Goal: Task Accomplishment & Management: Manage account settings

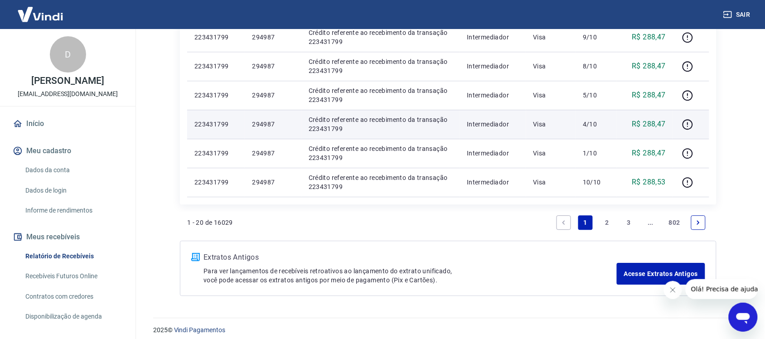
scroll to position [649, 0]
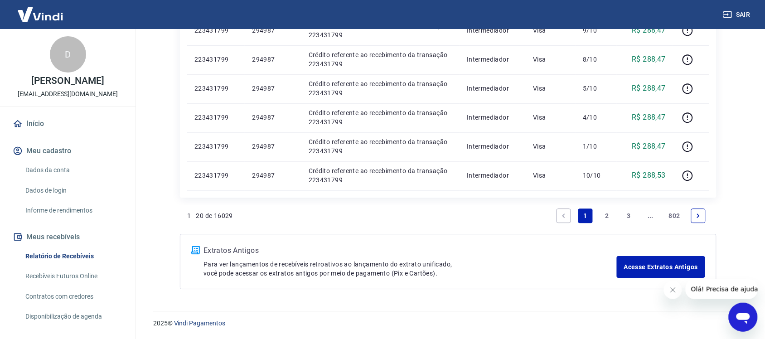
click at [606, 216] on link "2" at bounding box center [607, 215] width 14 height 14
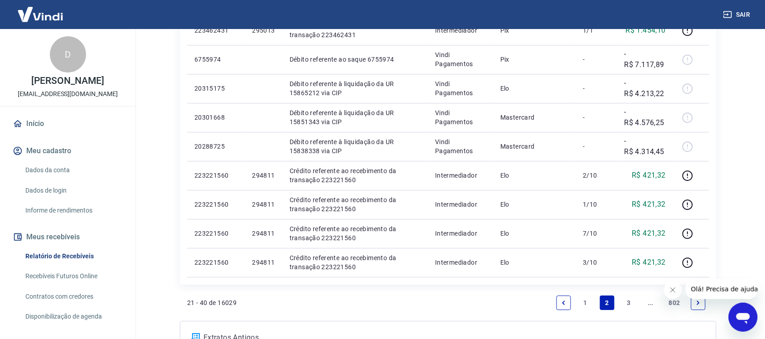
scroll to position [707, 0]
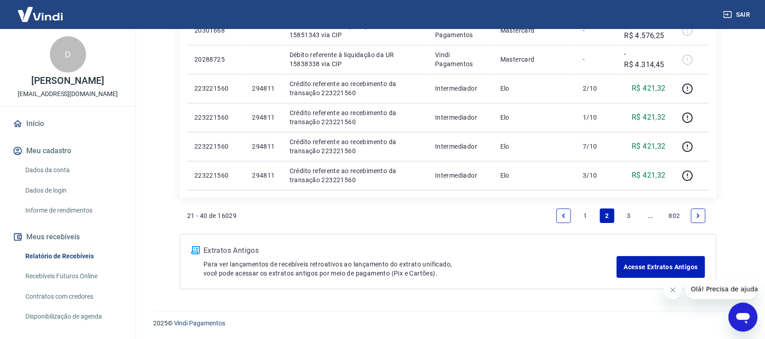
click at [583, 213] on link "1" at bounding box center [585, 215] width 14 height 14
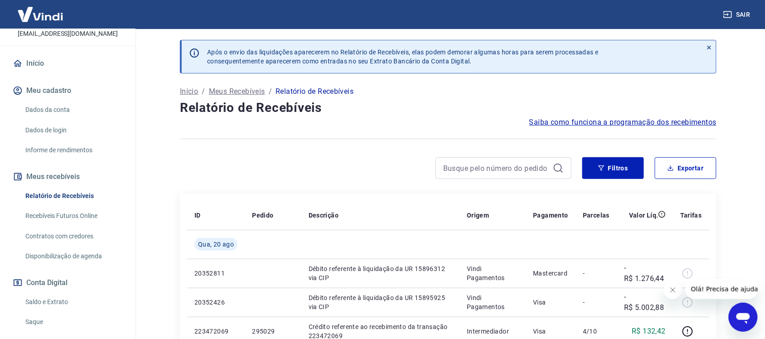
scroll to position [133, 0]
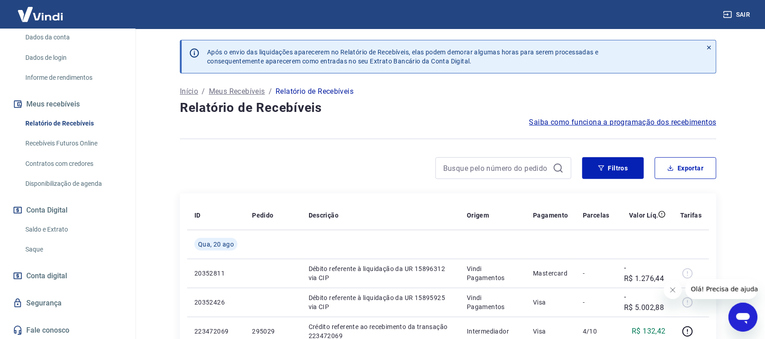
click at [39, 247] on link "Saque" at bounding box center [73, 249] width 103 height 19
